Goal: Information Seeking & Learning: Check status

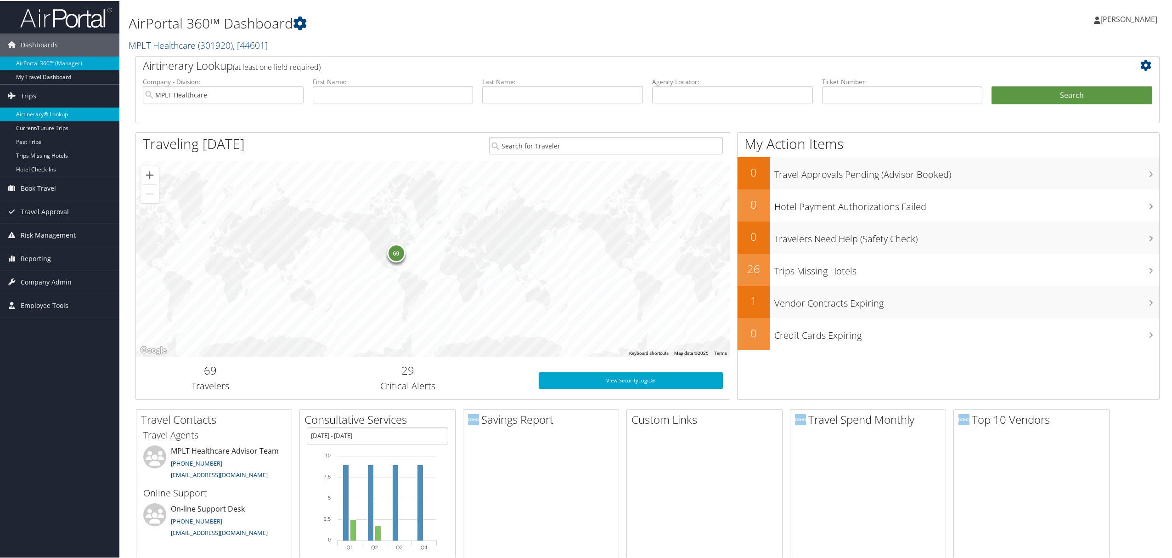
click at [26, 118] on link "Airtinerary® Lookup" at bounding box center [59, 114] width 119 height 14
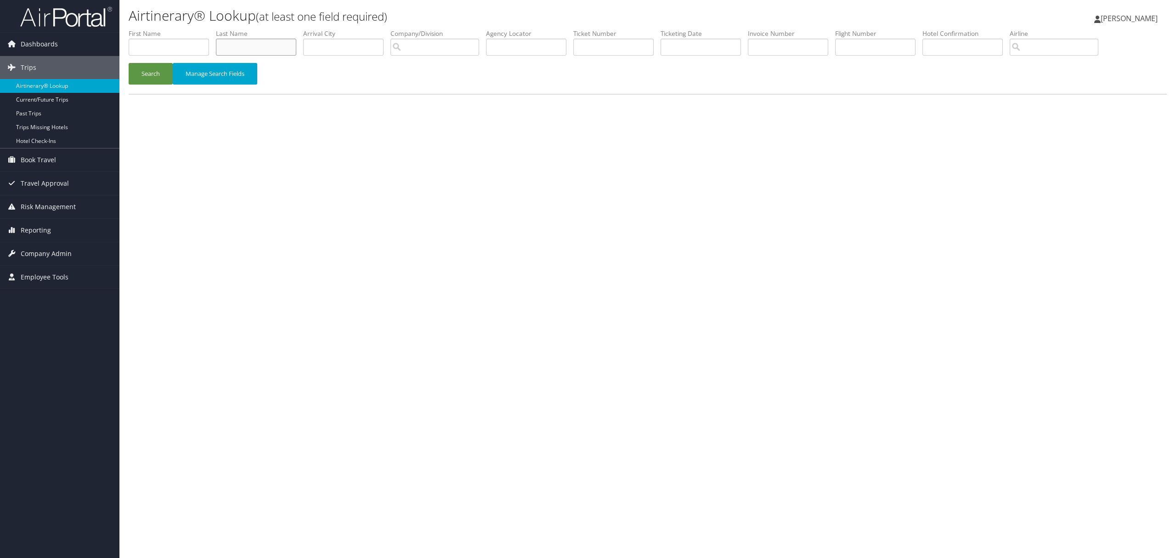
click at [254, 43] on input "text" at bounding box center [256, 47] width 80 height 17
click at [129, 63] on button "Search" at bounding box center [151, 74] width 44 height 22
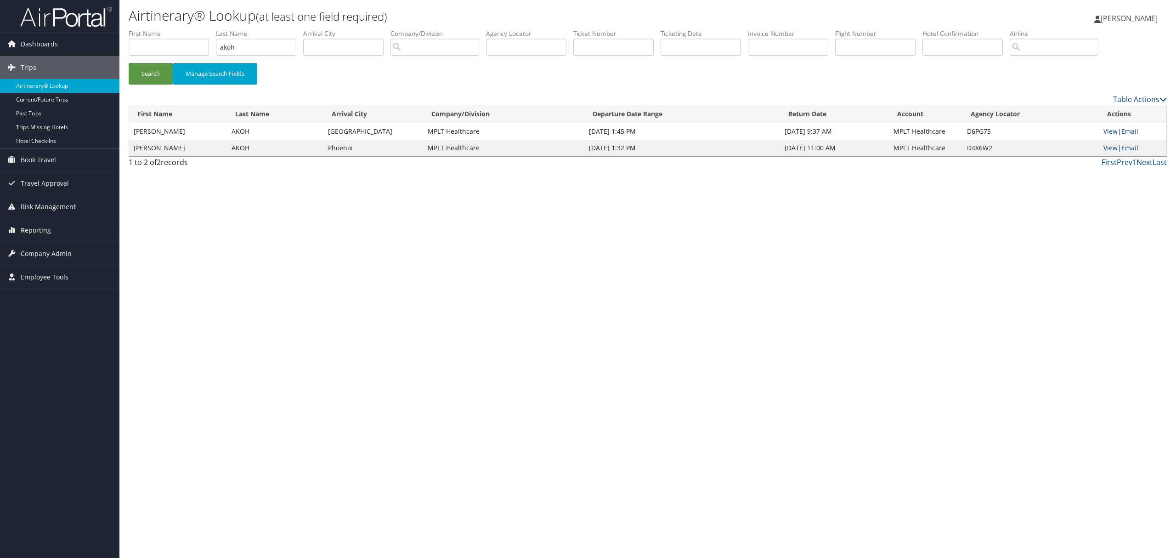
click at [1105, 144] on link "View" at bounding box center [1110, 147] width 14 height 9
drag, startPoint x: 251, startPoint y: 53, endPoint x: 62, endPoint y: 16, distance: 193.0
click at [31, 28] on div "Dashboards AirPortal 360™ (Manager) My Travel Dashboard Trips Airtinerary® Look…" at bounding box center [588, 279] width 1176 height 558
type input "imran"
click at [129, 63] on button "Search" at bounding box center [151, 74] width 44 height 22
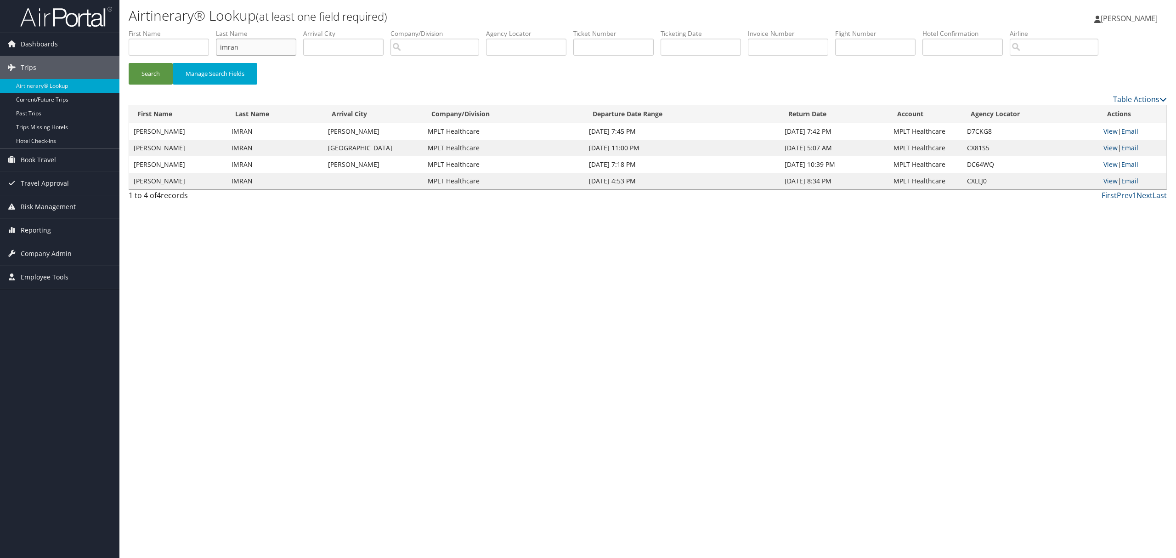
click at [228, 44] on input "imran" at bounding box center [256, 47] width 80 height 17
drag, startPoint x: 258, startPoint y: 42, endPoint x: 121, endPoint y: 31, distance: 136.9
click at [129, 31] on form "First Name Last Name imran Departure City Arrival City Company/Division Airport…" at bounding box center [648, 61] width 1038 height 64
click at [1110, 177] on link "View" at bounding box center [1110, 180] width 14 height 9
click at [531, 43] on input "text" at bounding box center [526, 47] width 80 height 17
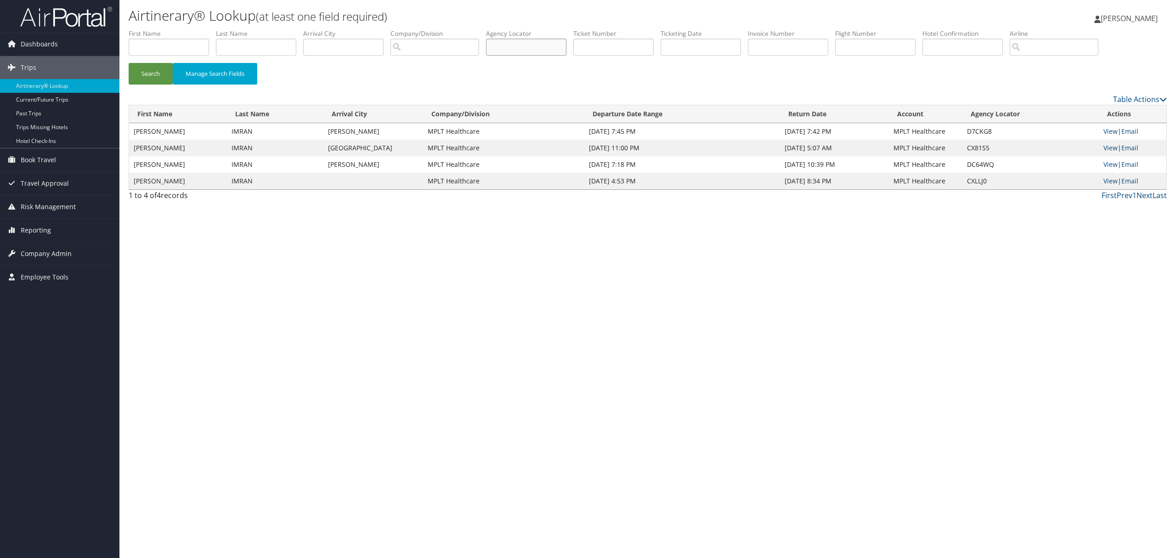
paste input "CX81S5"
click at [129, 63] on button "Search" at bounding box center [151, 74] width 44 height 22
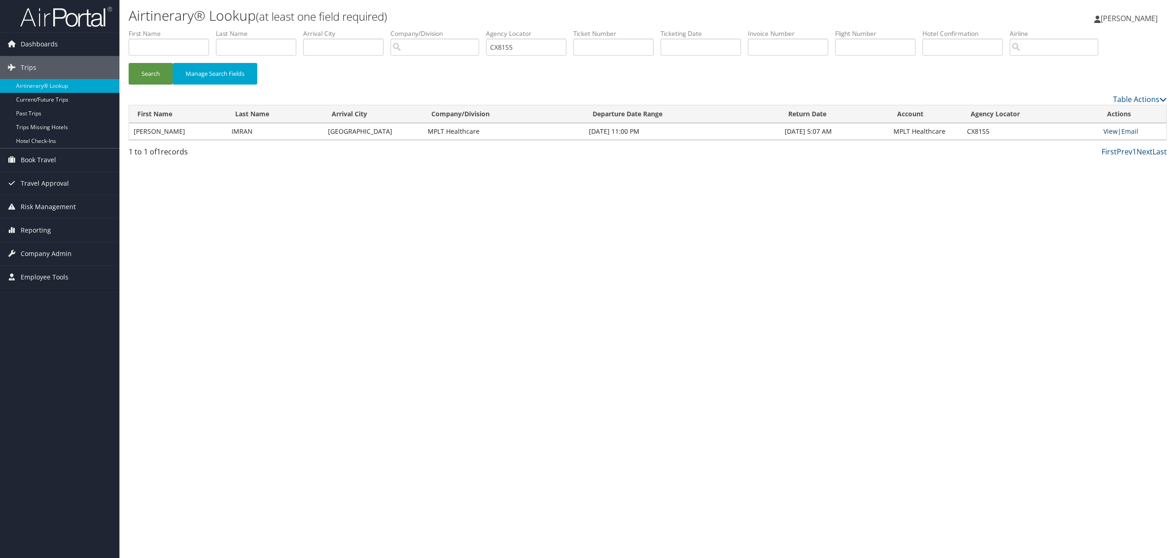
click at [1112, 129] on link "View" at bounding box center [1110, 131] width 14 height 9
drag, startPoint x: 522, startPoint y: 49, endPoint x: 425, endPoint y: 44, distance: 97.0
click at [426, 29] on ul "First Name Last Name Departure City Arrival City Company/Division Airport/City …" at bounding box center [648, 29] width 1038 height 0
paste input "DC64WQ"
type input "DC64WQ"
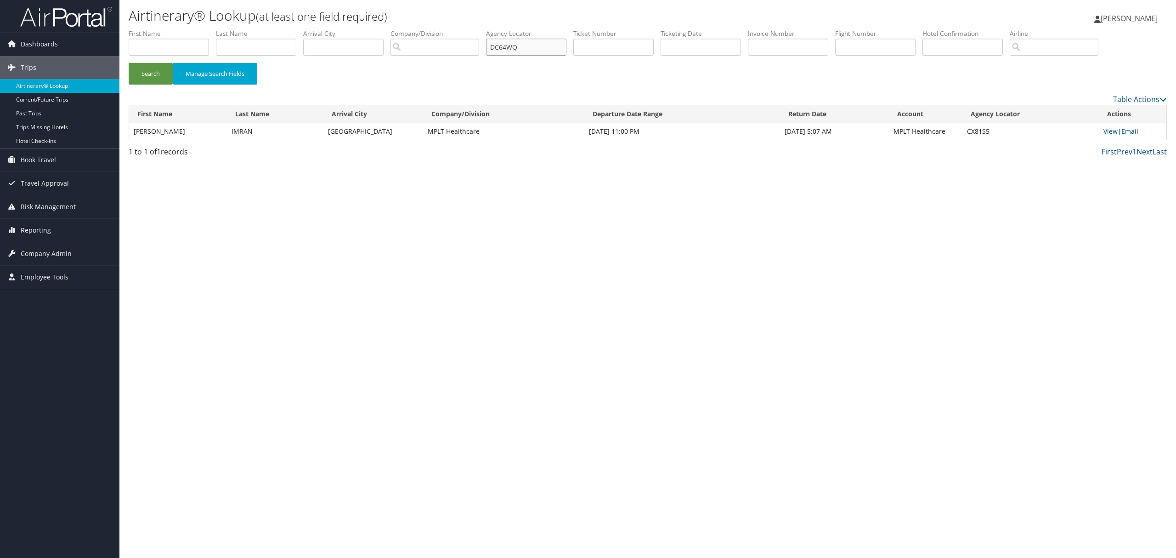
click at [129, 63] on button "Search" at bounding box center [151, 74] width 44 height 22
click at [1113, 130] on link "View" at bounding box center [1110, 131] width 14 height 9
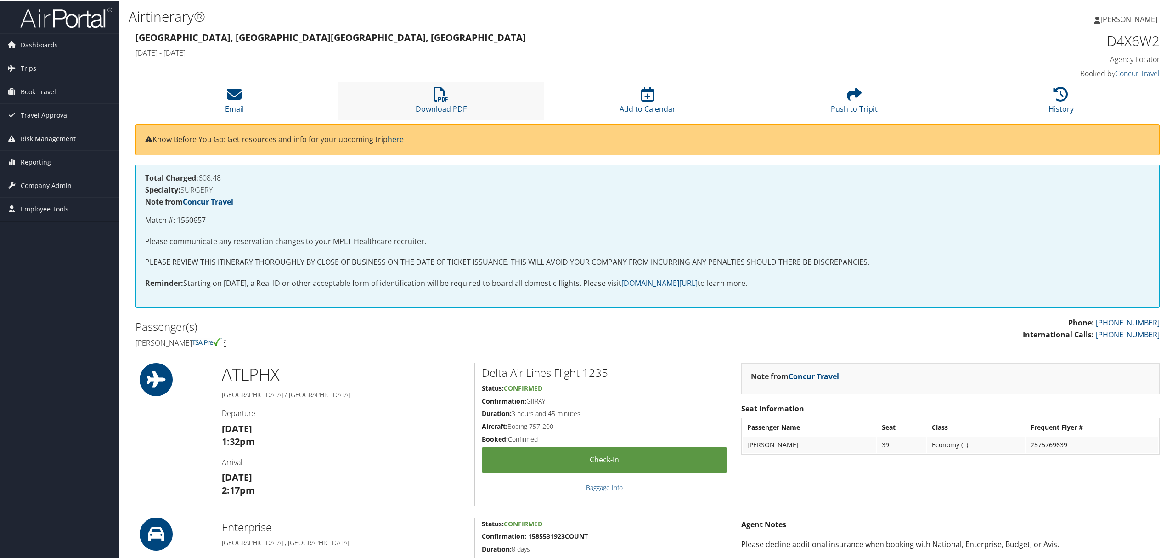
click at [474, 100] on li "Download PDF" at bounding box center [441, 99] width 207 height 37
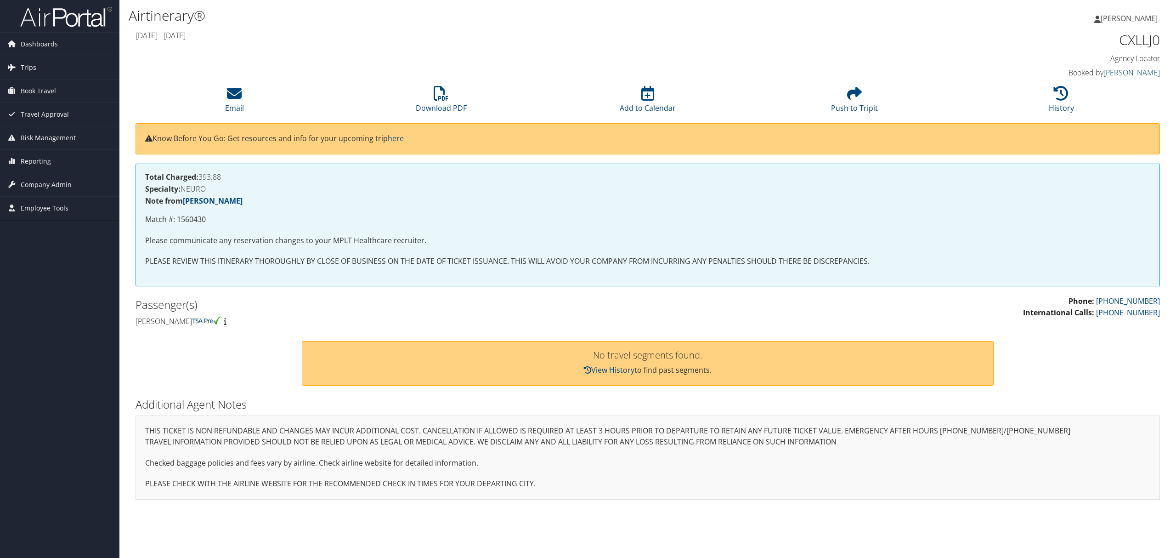
click at [62, 356] on div "Dashboards AirPortal 360™ (Manager) My Travel Dashboard Trips Airtinerary® Look…" at bounding box center [588, 279] width 1176 height 558
click at [1031, 85] on li "History" at bounding box center [1061, 99] width 207 height 37
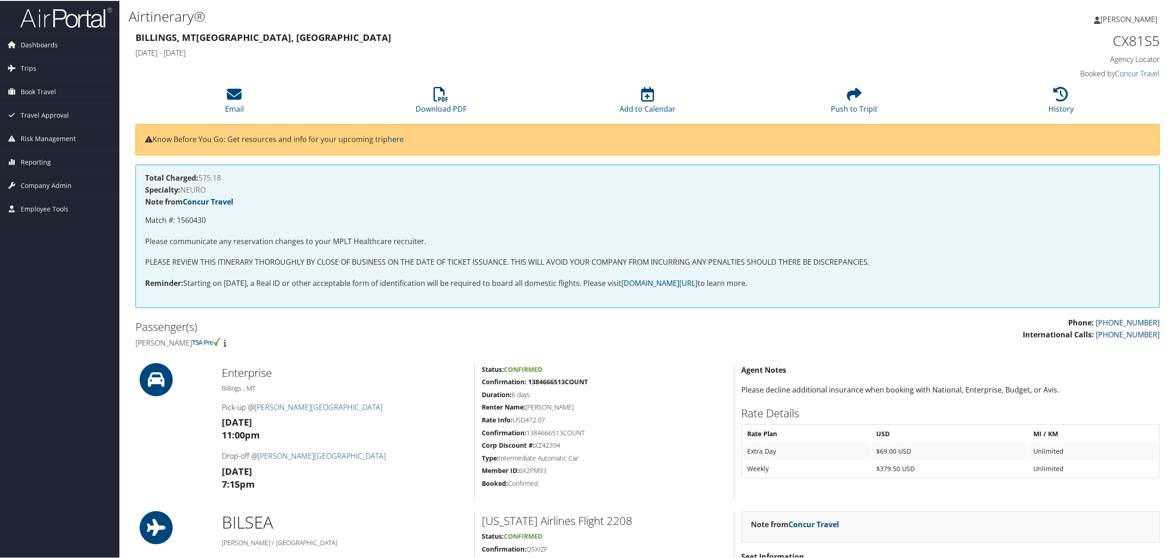
click at [1112, 41] on h1 "CX81S5" at bounding box center [1037, 39] width 246 height 19
drag, startPoint x: 1110, startPoint y: 42, endPoint x: 1164, endPoint y: 41, distance: 53.8
click at [1164, 41] on div "Airtinerary® Jordan Carrasco Jordan Carrasco My Settings Travel Agency Contacts…" at bounding box center [647, 477] width 1056 height 954
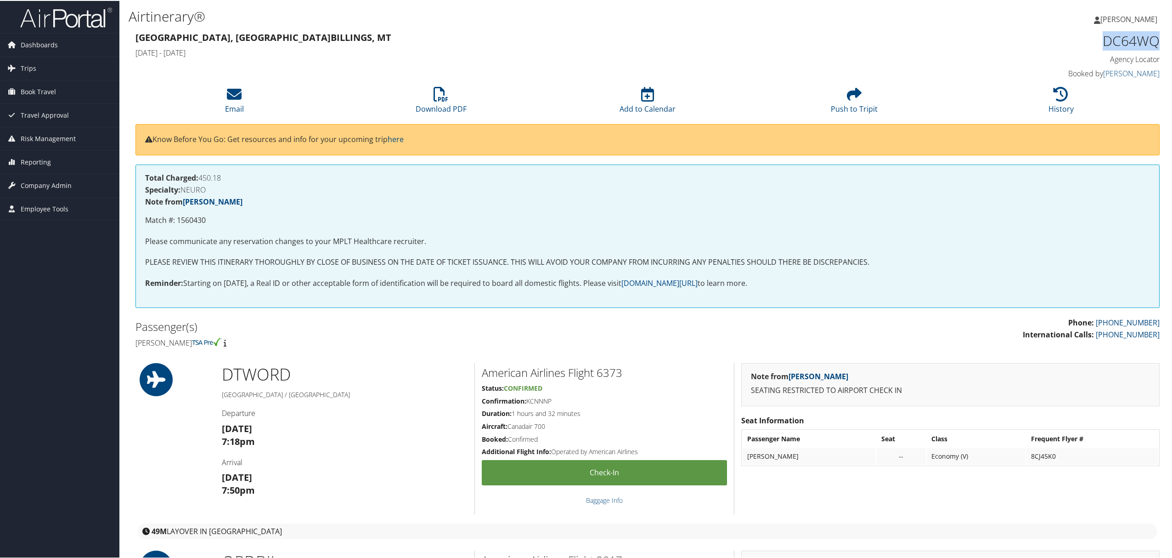
drag, startPoint x: 1099, startPoint y: 39, endPoint x: 1158, endPoint y: 41, distance: 58.8
click at [1158, 41] on div "DC64WQ Agency Locator Agency Locator DC64WQ Booked by [PERSON_NAME] Booked by […" at bounding box center [1037, 55] width 260 height 52
